Goal: Information Seeking & Learning: Understand process/instructions

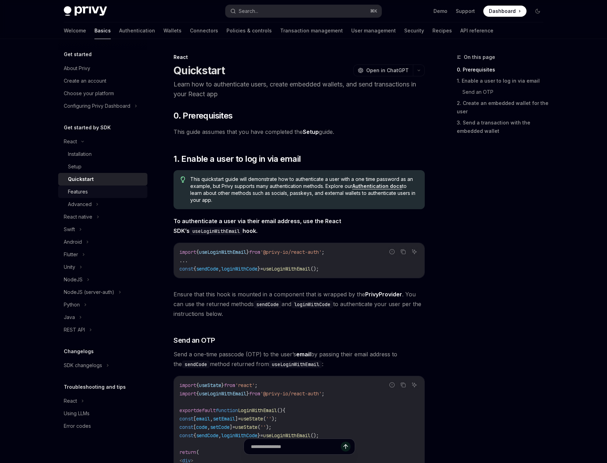
click at [109, 191] on div "Features" at bounding box center [105, 191] width 75 height 8
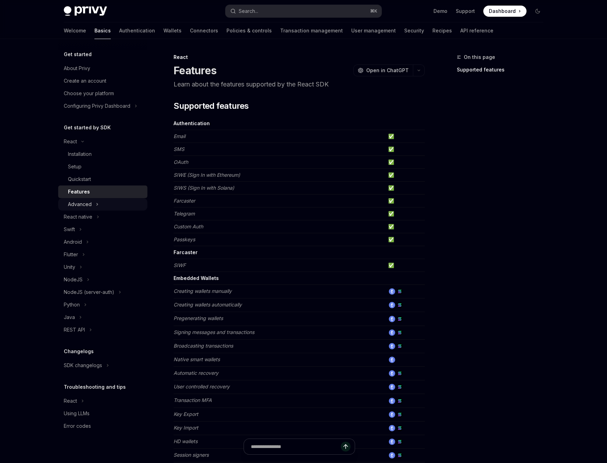
click at [100, 204] on div "Advanced" at bounding box center [102, 204] width 89 height 13
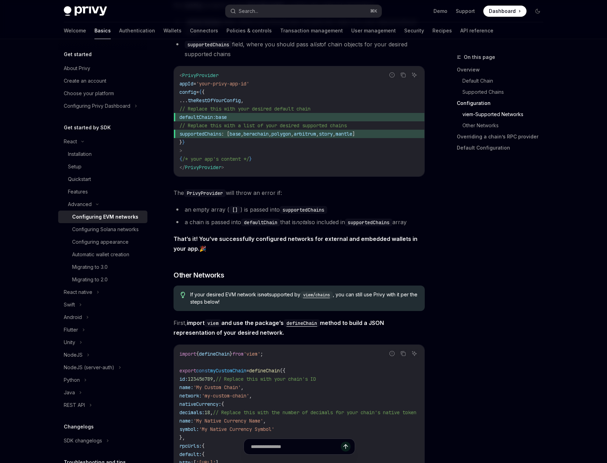
scroll to position [1095, 0]
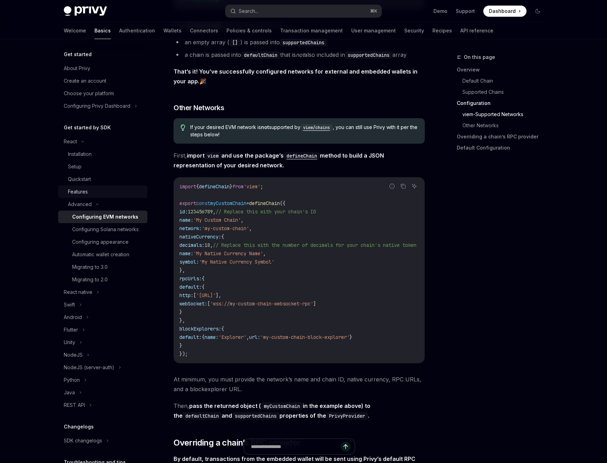
click at [115, 192] on div "Features" at bounding box center [105, 191] width 75 height 8
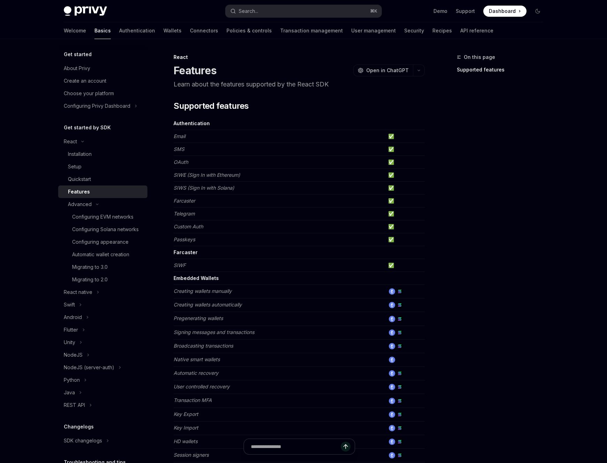
scroll to position [288, 0]
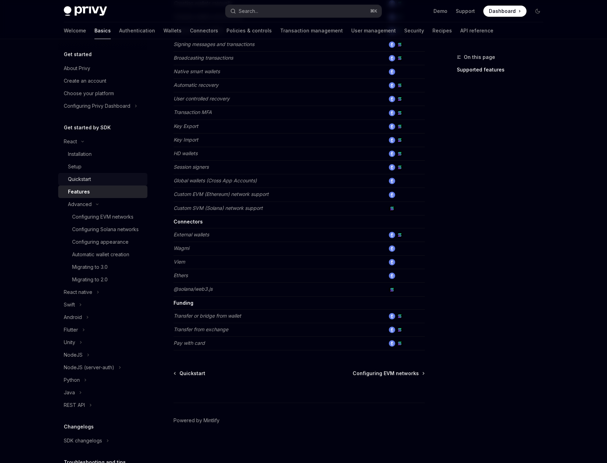
click at [90, 177] on div "Quickstart" at bounding box center [79, 179] width 23 height 8
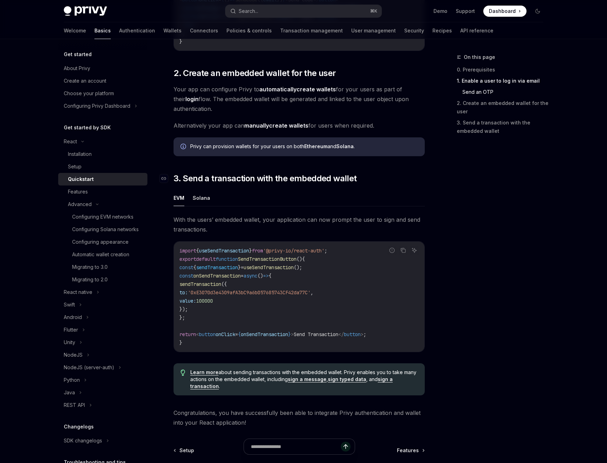
scroll to position [480, 0]
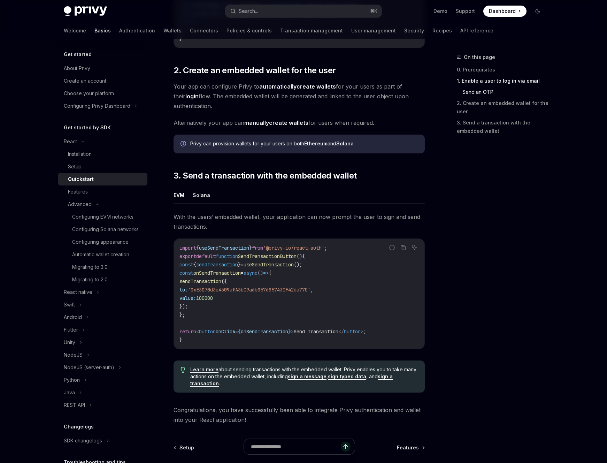
click at [317, 379] on link "sign a message" at bounding box center [307, 376] width 39 height 6
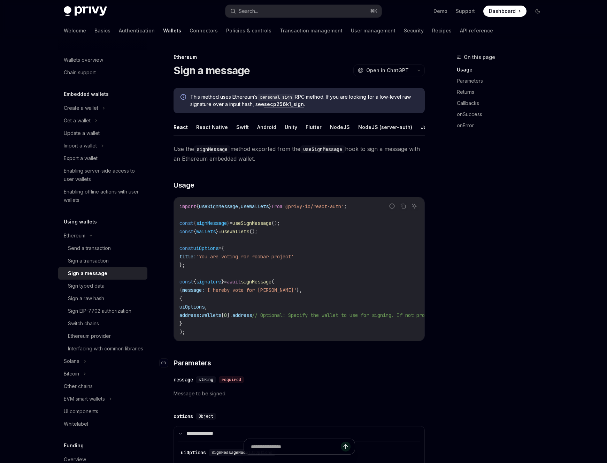
click at [331, 368] on h3 "​ Parameters" at bounding box center [299, 363] width 251 height 10
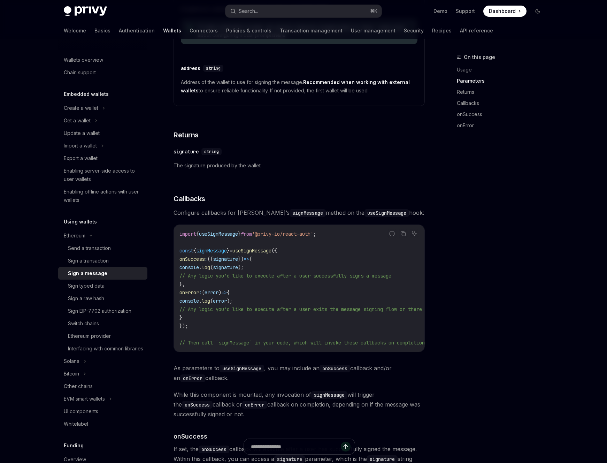
scroll to position [531, 0]
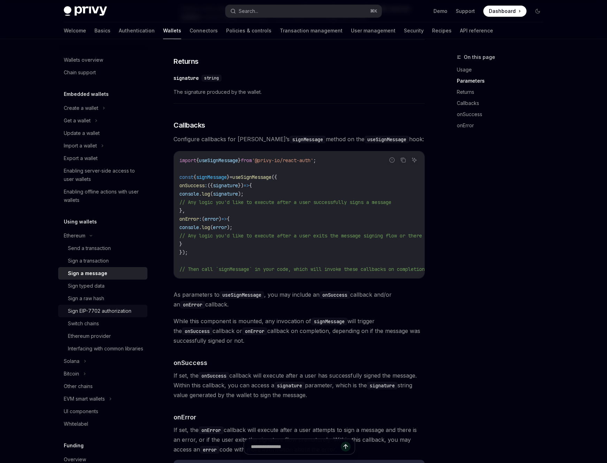
click at [114, 309] on div "Sign EIP-7702 authorization" at bounding box center [99, 311] width 63 height 8
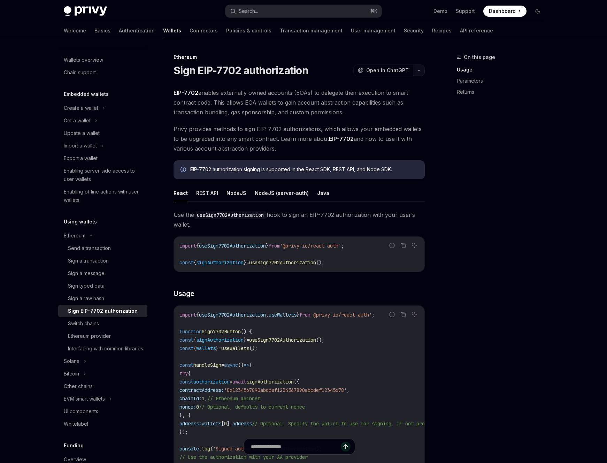
click at [419, 74] on button "button" at bounding box center [419, 70] width 12 height 12
click at [387, 119] on div "Copy page" at bounding box center [386, 118] width 68 height 7
click at [115, 405] on div "EVM smart wallets" at bounding box center [102, 398] width 89 height 13
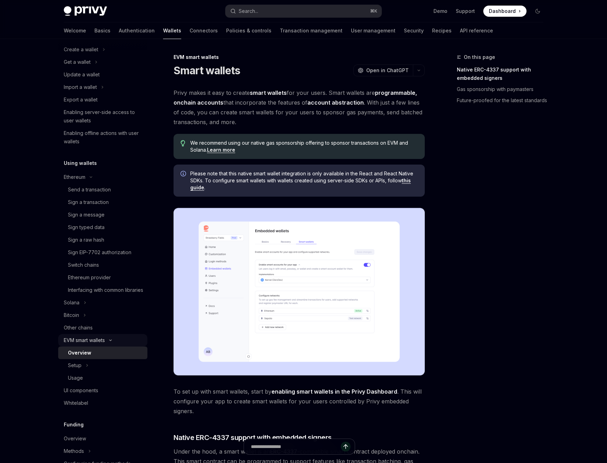
scroll to position [85, 0]
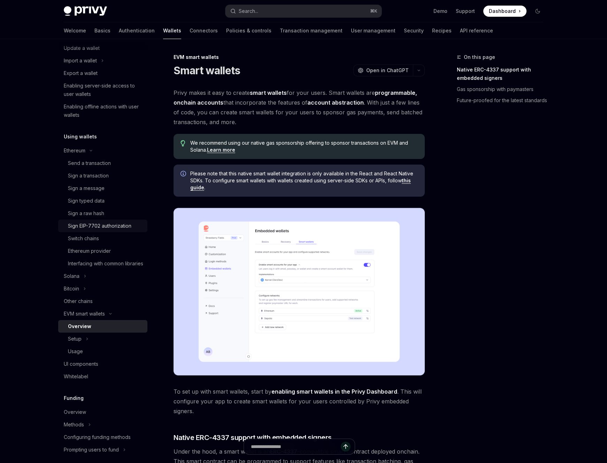
click at [109, 223] on div "Sign EIP-7702 authorization" at bounding box center [99, 226] width 63 height 8
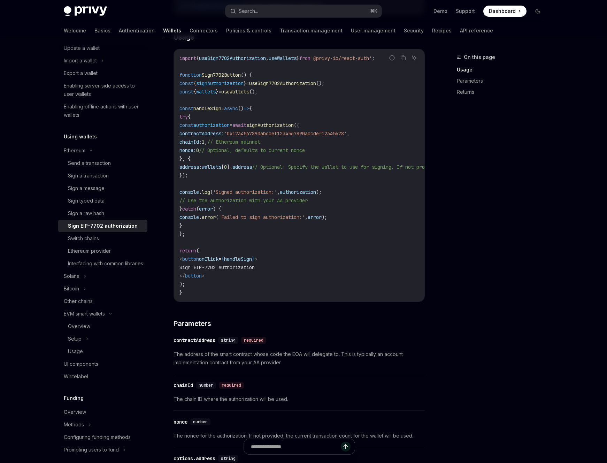
scroll to position [258, 0]
click at [113, 224] on div "Sign EIP-7702 authorization" at bounding box center [103, 226] width 70 height 8
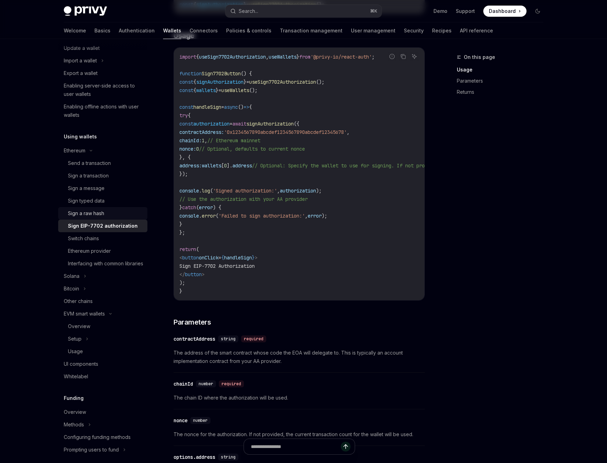
scroll to position [0, 0]
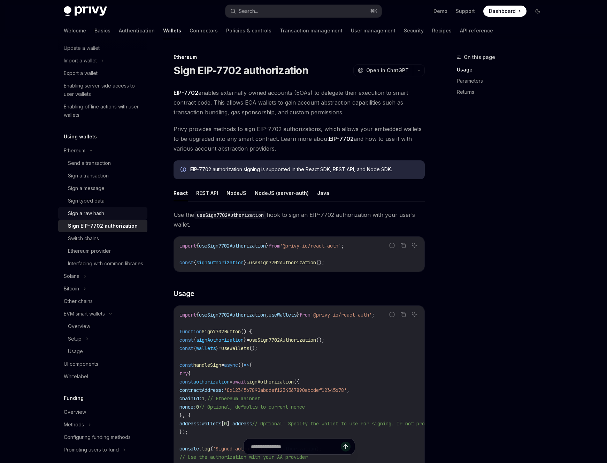
click at [115, 214] on div "Sign a raw hash" at bounding box center [105, 213] width 75 height 8
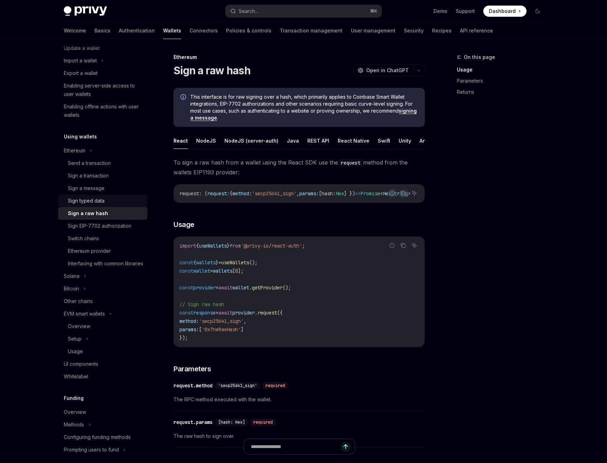
click at [119, 203] on div "Sign typed data" at bounding box center [105, 200] width 75 height 8
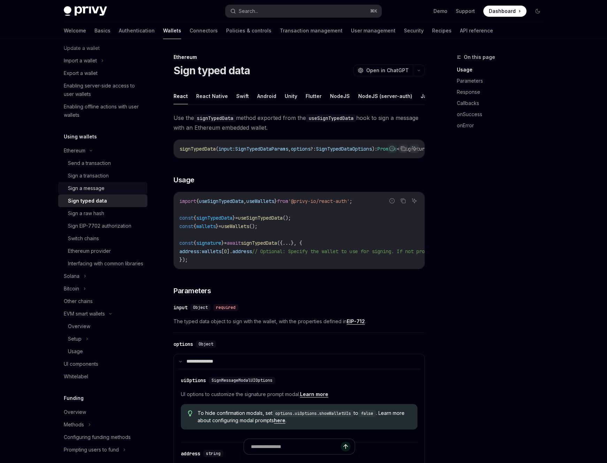
click at [122, 190] on div "Sign a message" at bounding box center [105, 188] width 75 height 8
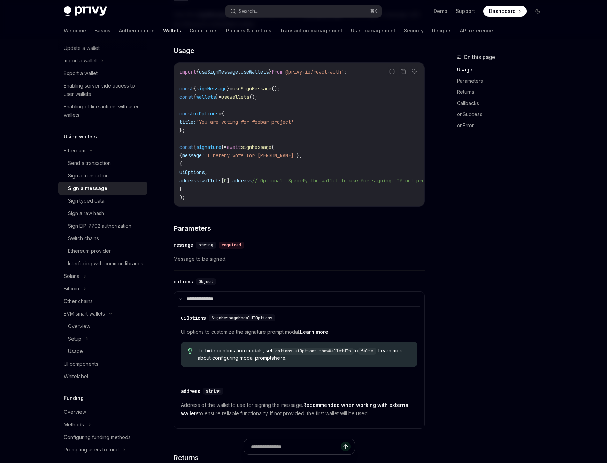
scroll to position [149, 0]
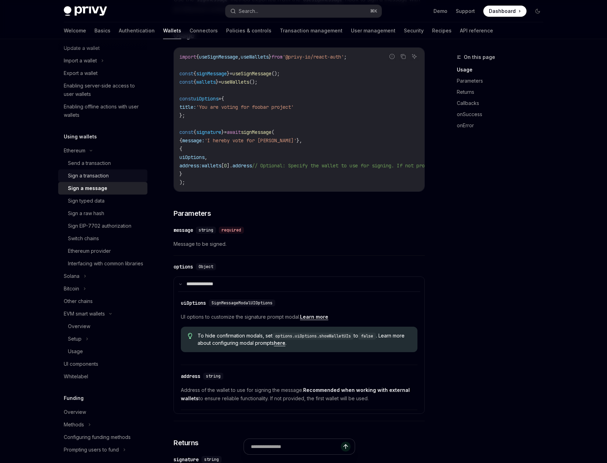
click at [122, 180] on link "Sign a transaction" at bounding box center [102, 175] width 89 height 13
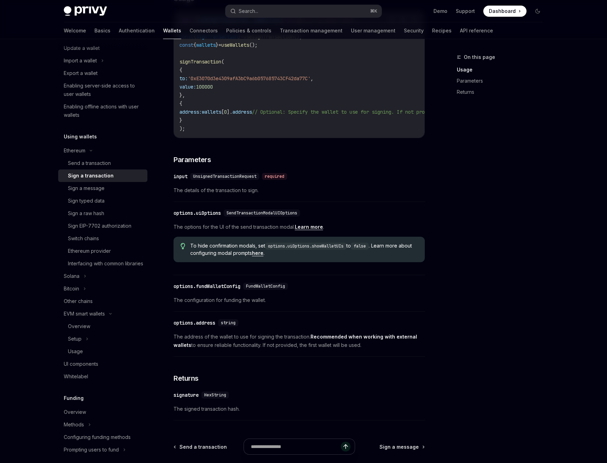
scroll to position [260, 0]
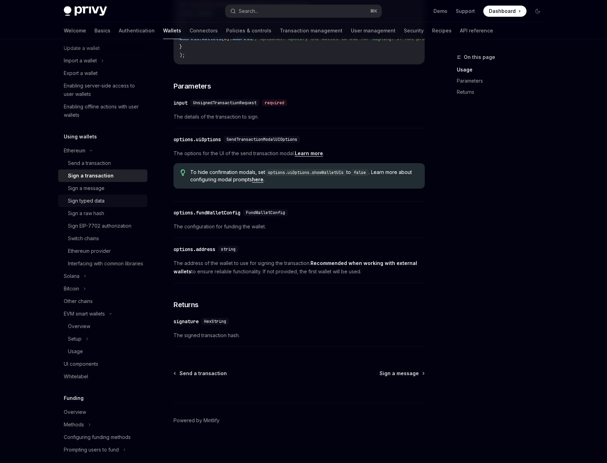
click at [121, 203] on div "Sign typed data" at bounding box center [105, 200] width 75 height 8
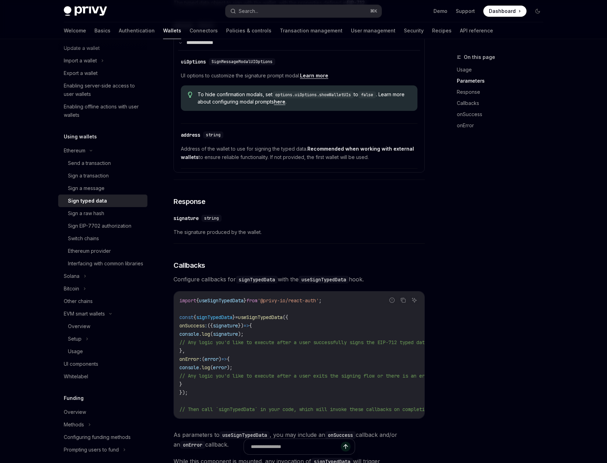
scroll to position [320, 0]
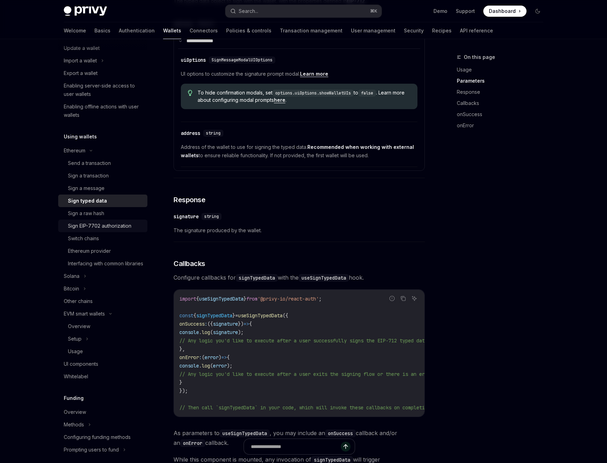
click at [105, 226] on div "Sign EIP-7702 authorization" at bounding box center [99, 226] width 63 height 8
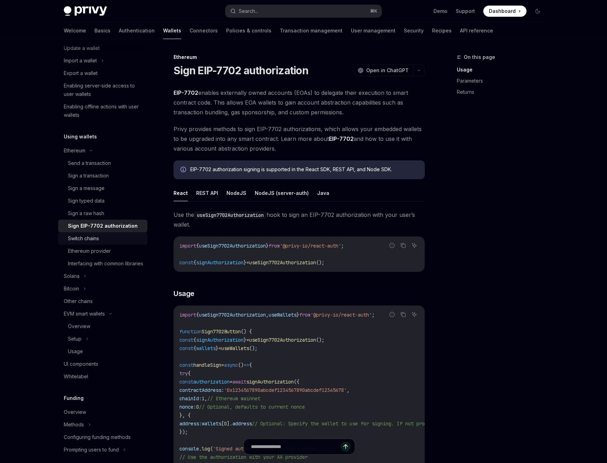
click at [99, 243] on link "Switch chains" at bounding box center [102, 238] width 89 height 13
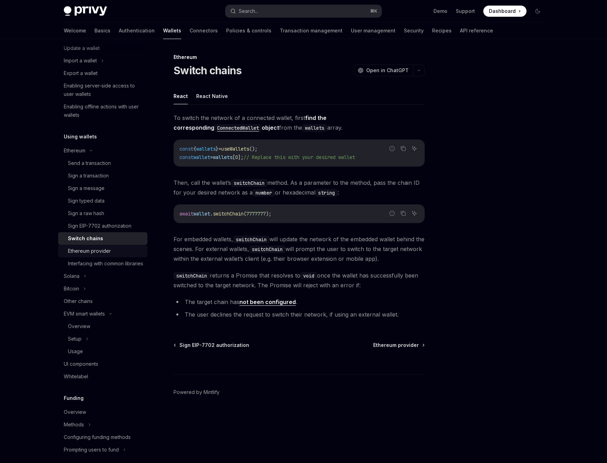
click at [97, 252] on div "Ethereum provider" at bounding box center [89, 251] width 43 height 8
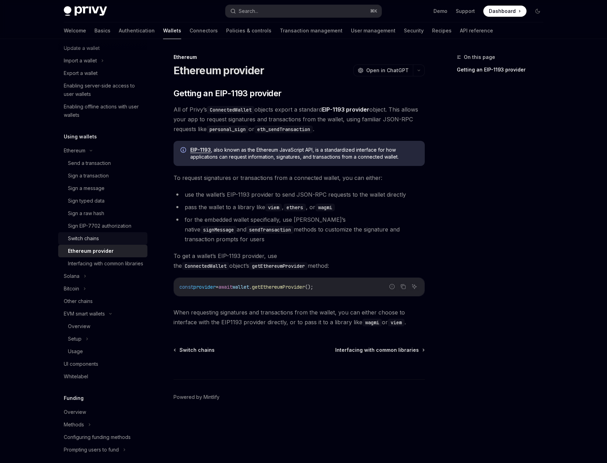
click at [102, 236] on div "Switch chains" at bounding box center [105, 238] width 75 height 8
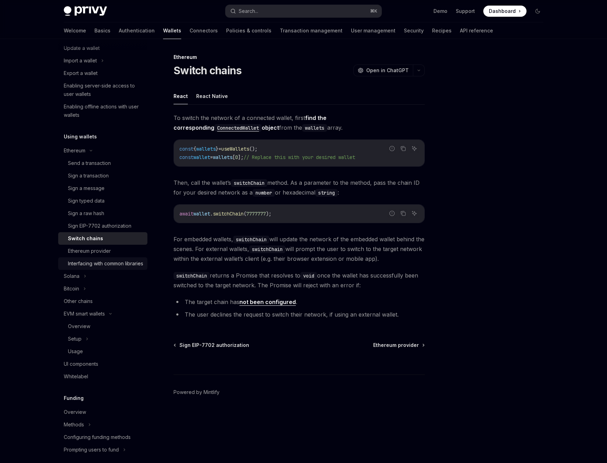
click at [93, 261] on div "Interfacing with common libraries" at bounding box center [105, 263] width 75 height 8
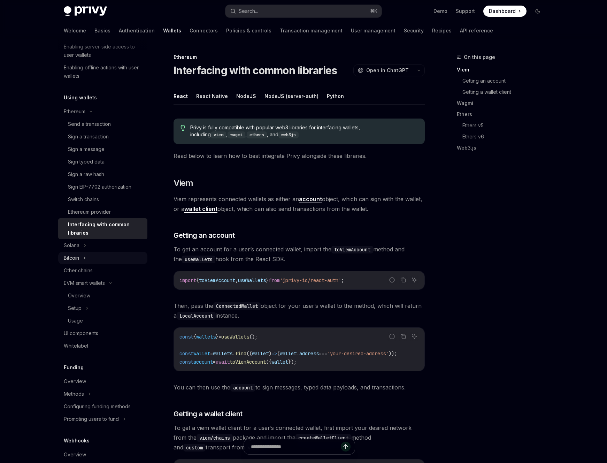
scroll to position [128, 0]
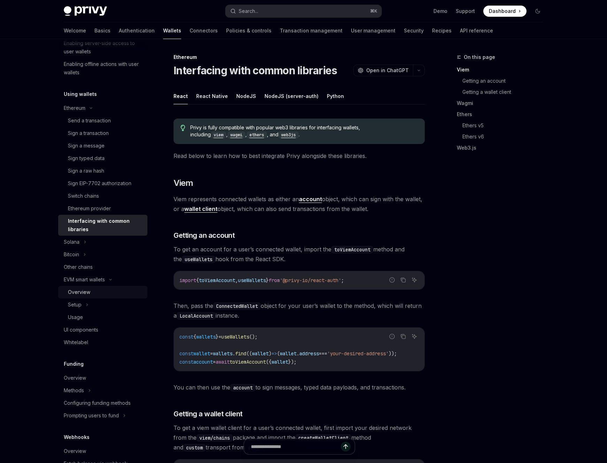
click at [93, 291] on div "Overview" at bounding box center [105, 292] width 75 height 8
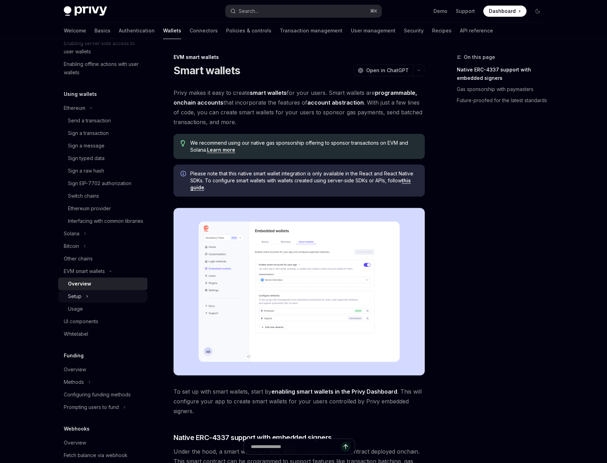
click at [91, 302] on div "Setup" at bounding box center [102, 296] width 89 height 13
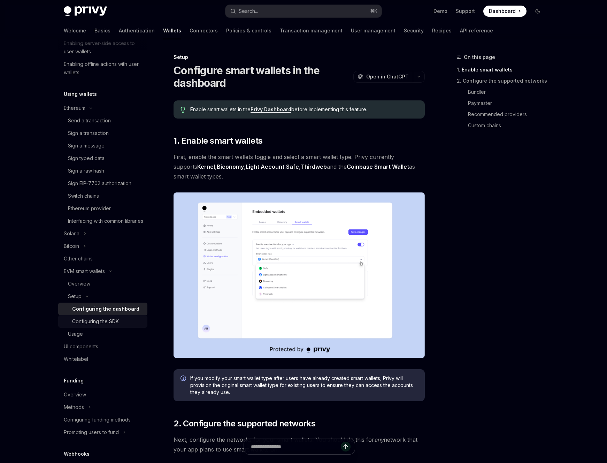
click at [97, 325] on div "Configuring the SDK" at bounding box center [95, 321] width 47 height 8
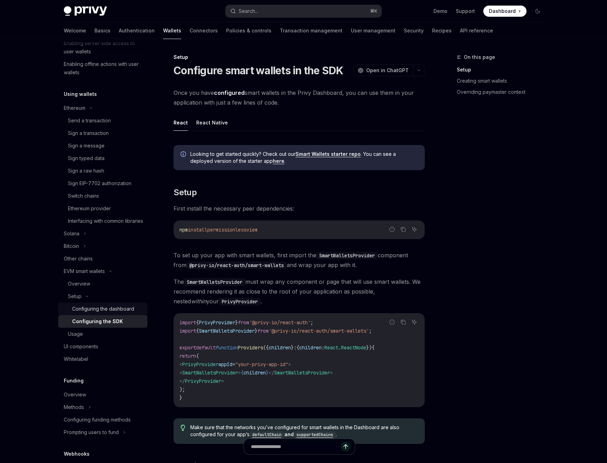
click at [98, 313] on div "Configuring the dashboard" at bounding box center [103, 308] width 62 height 8
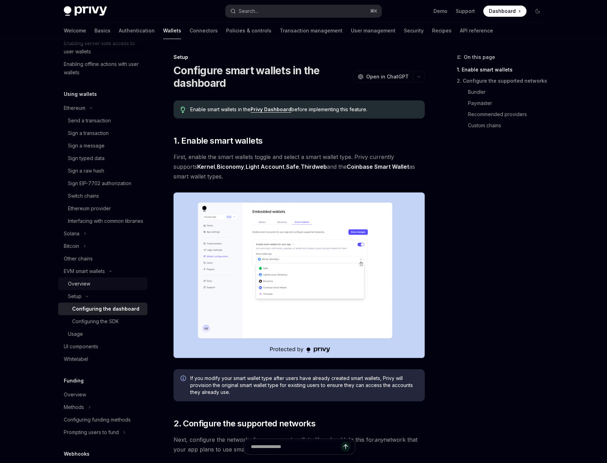
click at [103, 288] on div "Overview" at bounding box center [105, 283] width 75 height 8
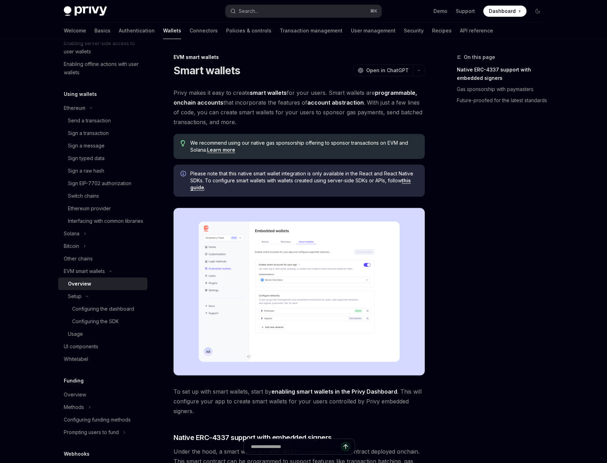
click at [103, 288] on div "Overview" at bounding box center [105, 283] width 75 height 8
click at [418, 197] on div "Privy makes it easy to create smart wallets for your users. Smart wallets are p…" at bounding box center [299, 408] width 251 height 641
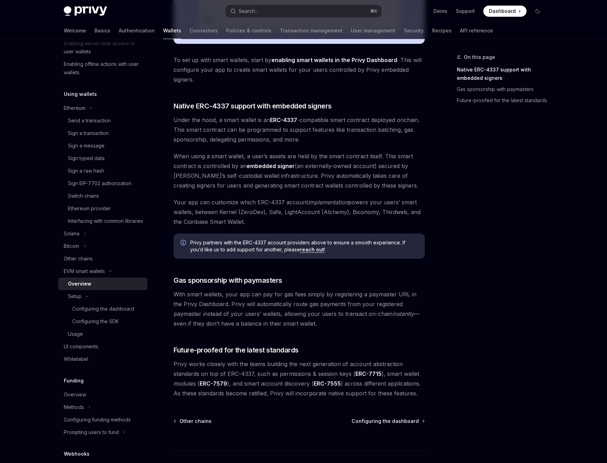
scroll to position [379, 0]
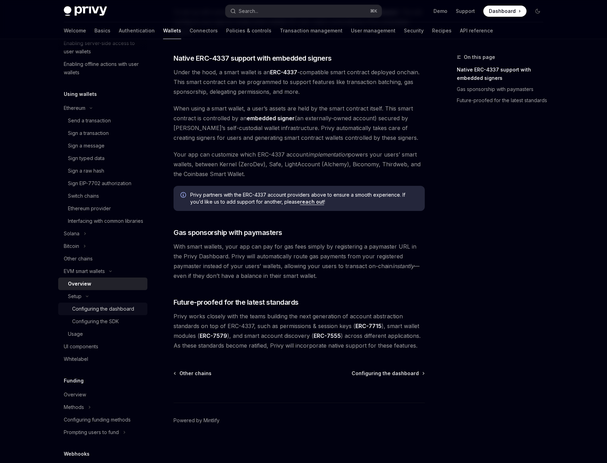
click at [110, 313] on div "Configuring the dashboard" at bounding box center [103, 308] width 62 height 8
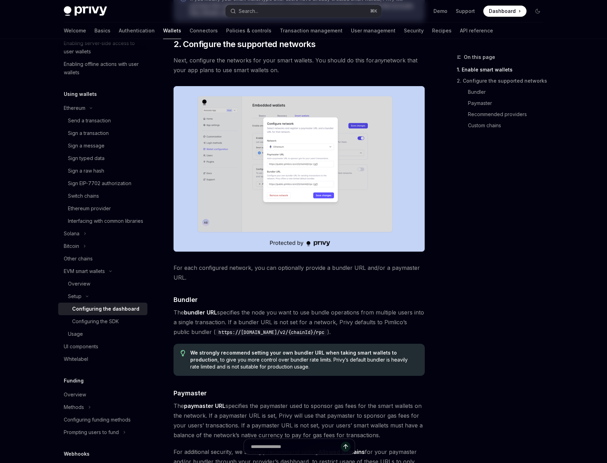
type textarea "*"
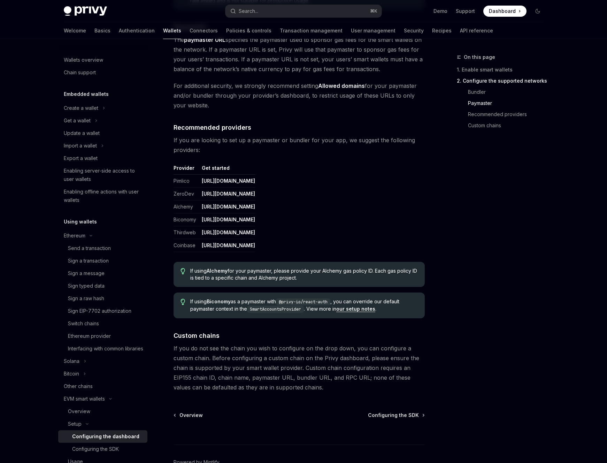
click at [255, 228] on td "[URL][DOMAIN_NAME]" at bounding box center [227, 232] width 56 height 13
